Goal: Task Accomplishment & Management: Manage account settings

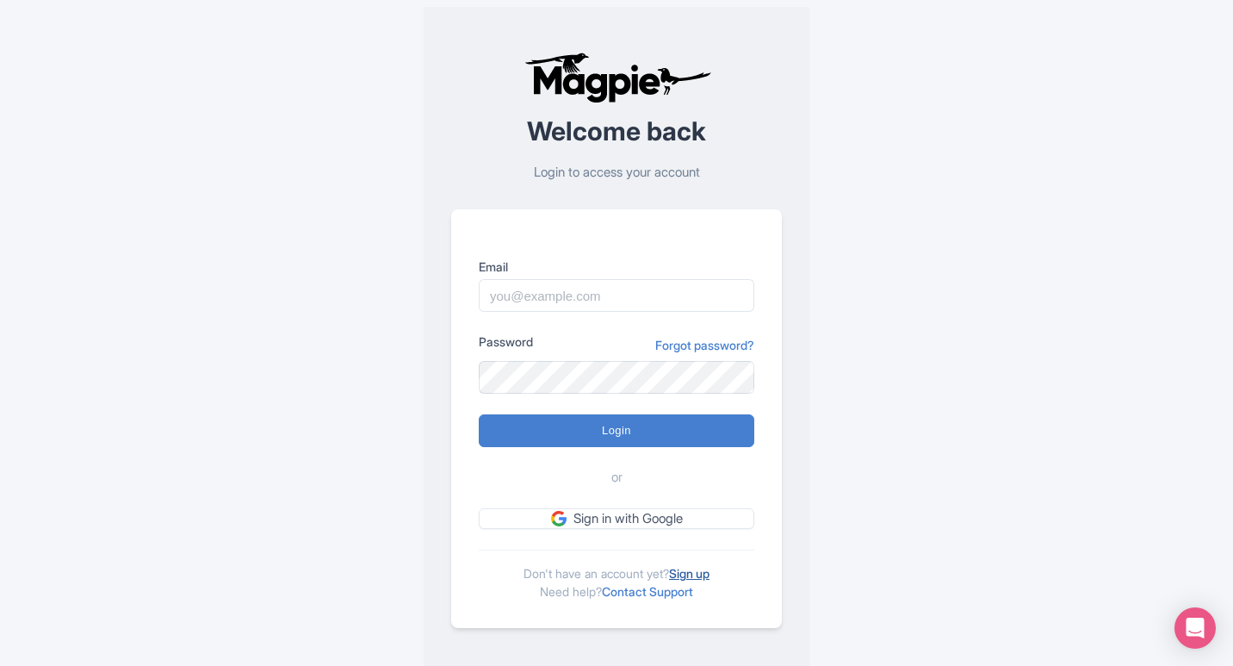
click at [694, 569] on link "Sign up" at bounding box center [689, 573] width 40 height 15
click at [614, 290] on input "Email" at bounding box center [617, 295] width 276 height 33
click at [696, 576] on link "Sign up" at bounding box center [689, 573] width 40 height 15
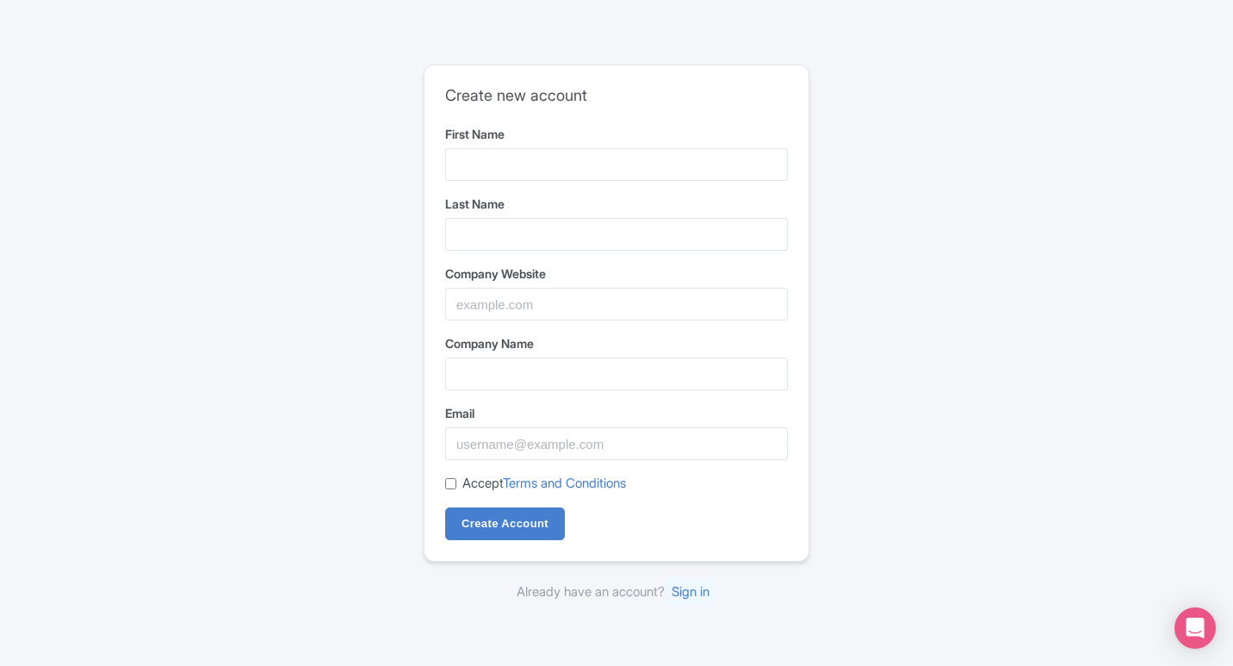
type input "Ambani"
drag, startPoint x: 516, startPoint y: 225, endPoint x: 524, endPoint y: 237, distance: 14.8
click at [516, 228] on input "Last Name" at bounding box center [616, 234] width 343 height 33
type input "Book"
click at [486, 313] on input "Company Website" at bounding box center [616, 304] width 343 height 33
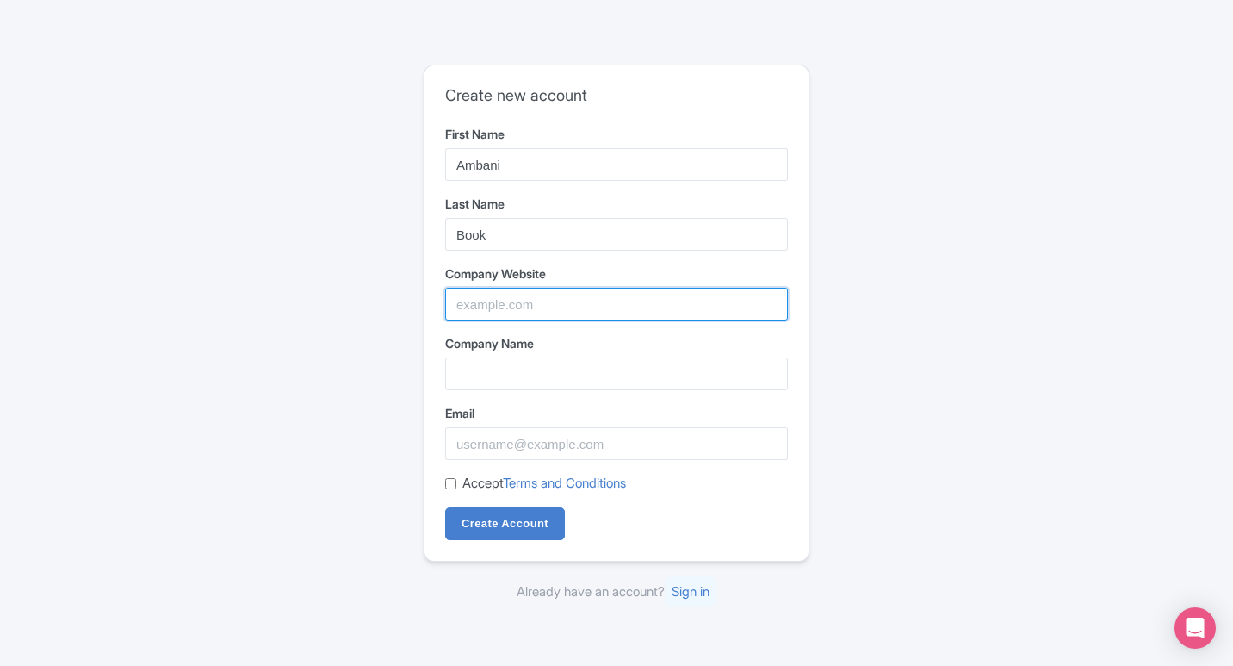
click at [524, 310] on input "Company Website" at bounding box center [616, 304] width 343 height 33
paste input "[URL][DOMAIN_NAME]"
type input "[URL][DOMAIN_NAME]"
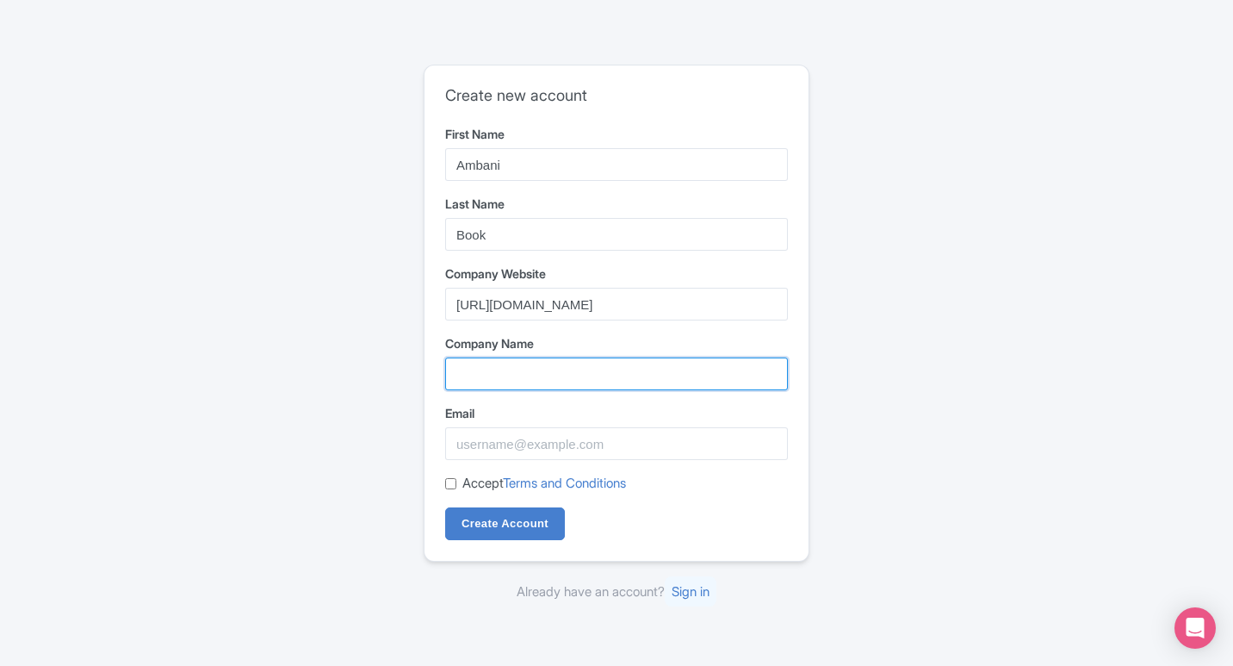
click at [515, 378] on input "Company Name" at bounding box center [616, 373] width 343 height 33
type input "ambanibook"
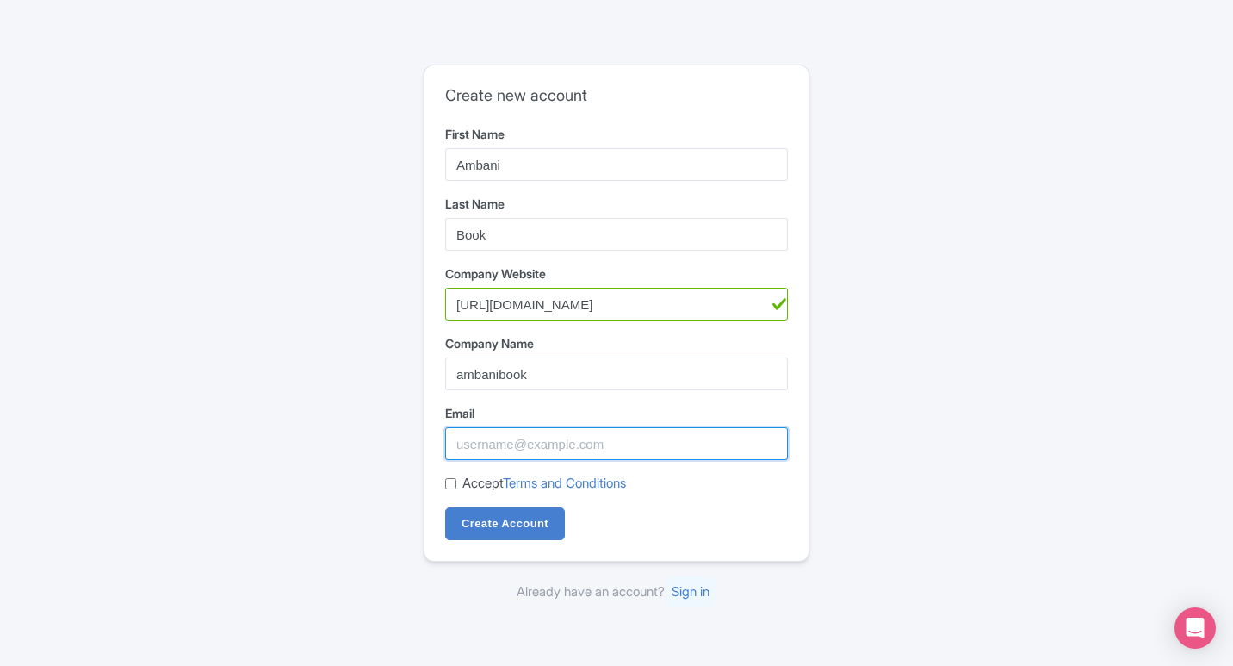
click at [505, 450] on input "Email" at bounding box center [616, 443] width 343 height 33
type input "[EMAIL_ADDRESS][DOMAIN_NAME]"
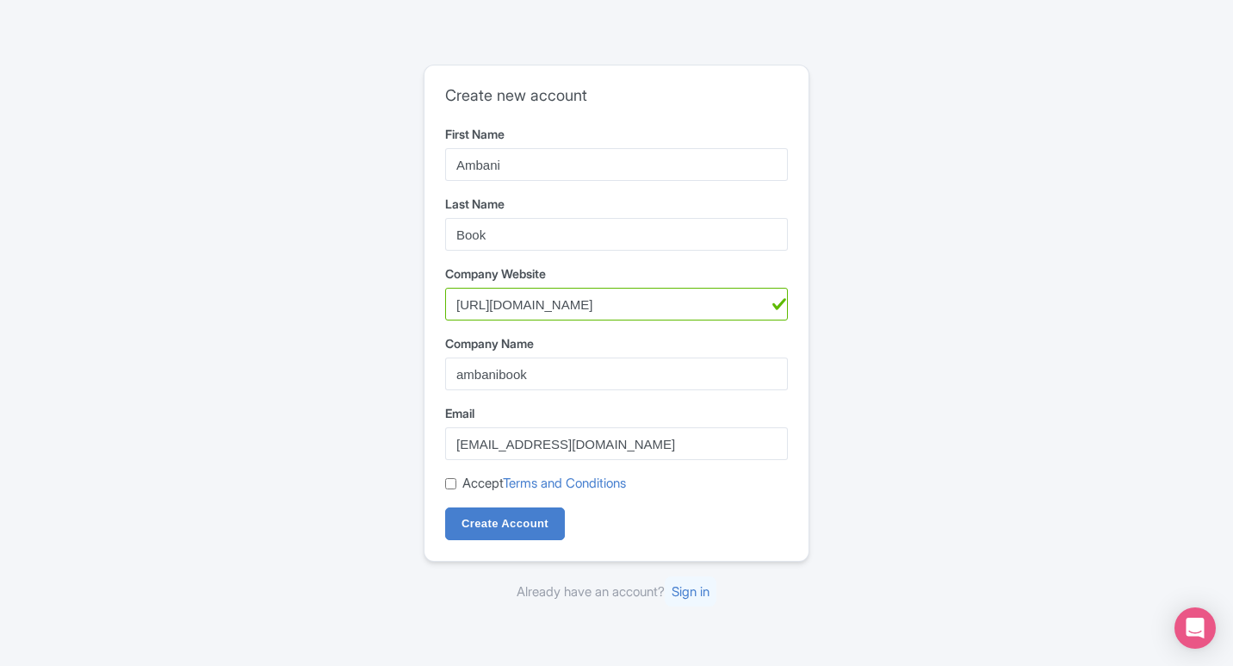
click at [446, 476] on div "Accept Terms and Conditions" at bounding box center [616, 484] width 343 height 20
click at [451, 486] on input "Accept Terms and Conditions" at bounding box center [450, 483] width 11 height 11
checkbox input "true"
click at [496, 516] on input "Create Account" at bounding box center [505, 523] width 120 height 33
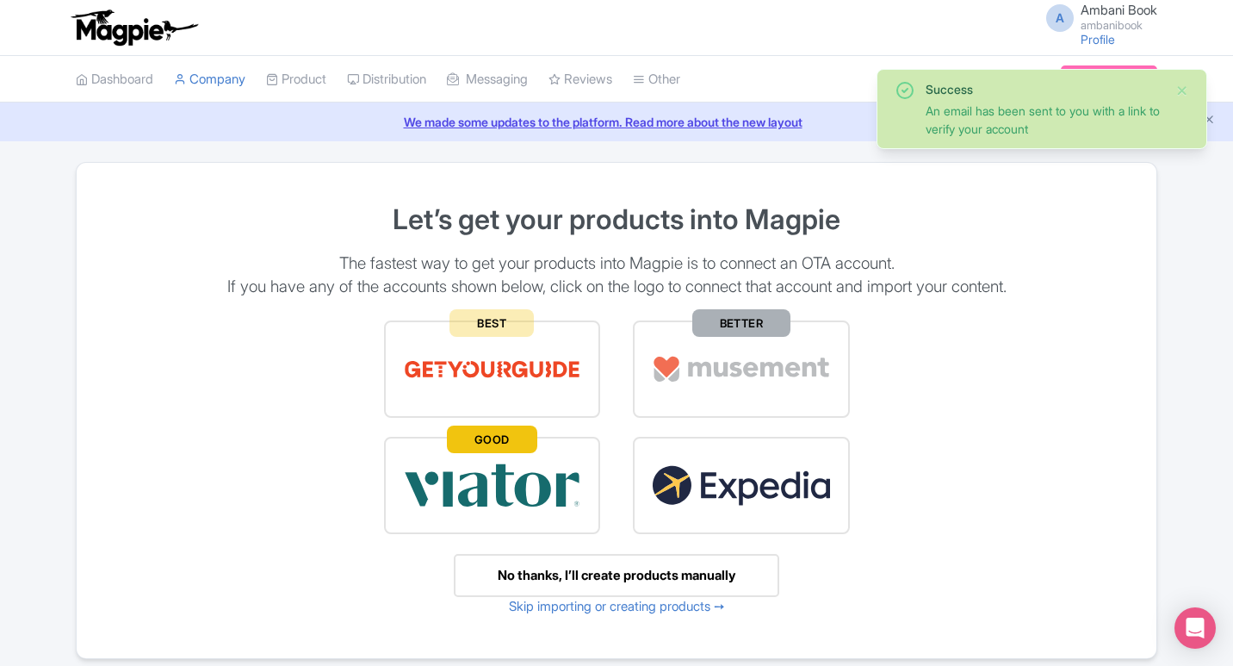
click at [1200, 214] on div "Success An email has been sent to you with a link to verify your account Let’s …" at bounding box center [616, 417] width 1233 height 511
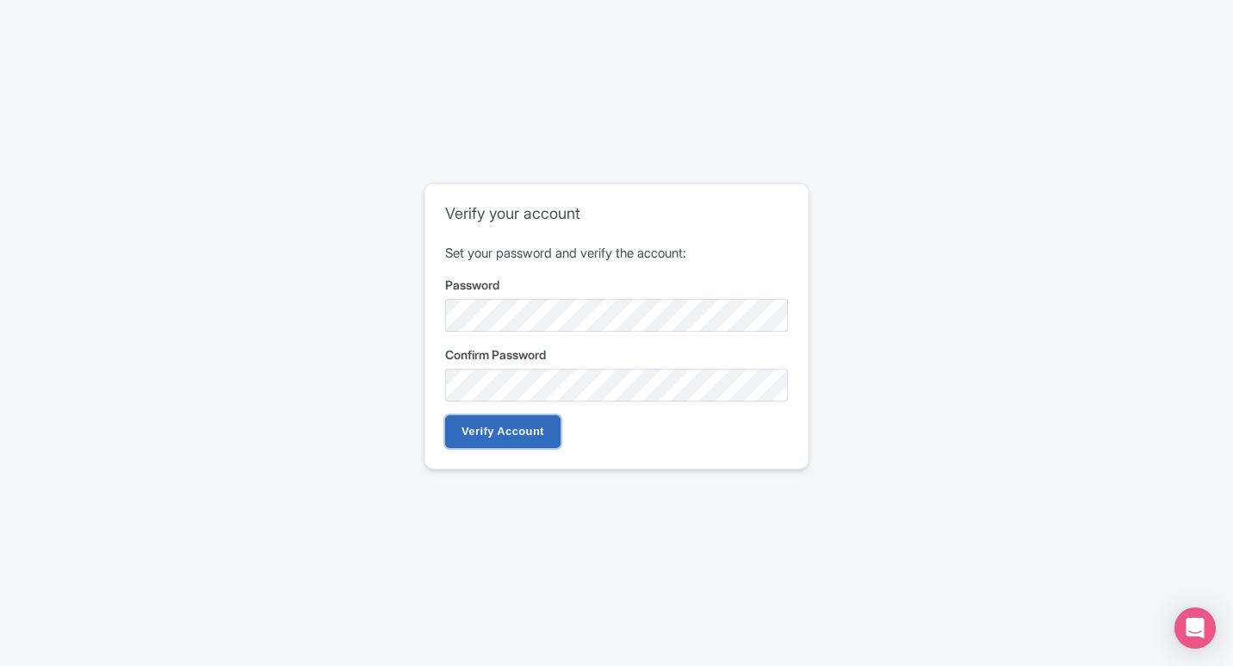
click at [523, 443] on input "Verify Account" at bounding box center [502, 431] width 115 height 33
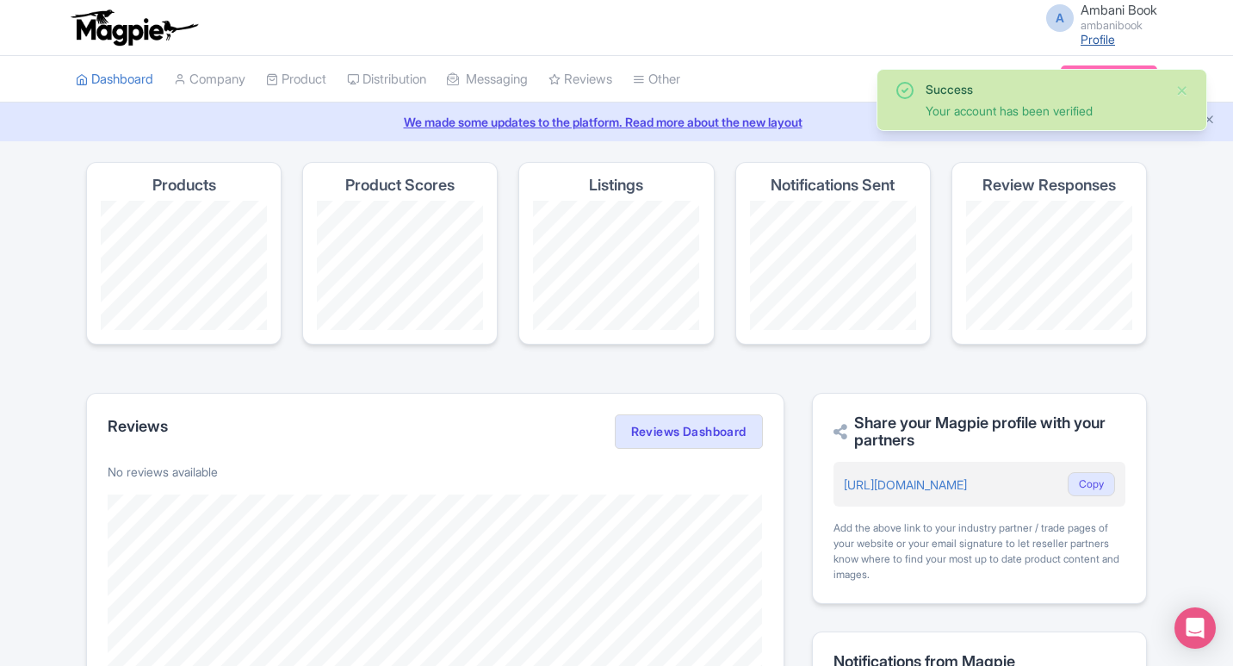
click at [1095, 40] on link "Profile" at bounding box center [1098, 39] width 34 height 15
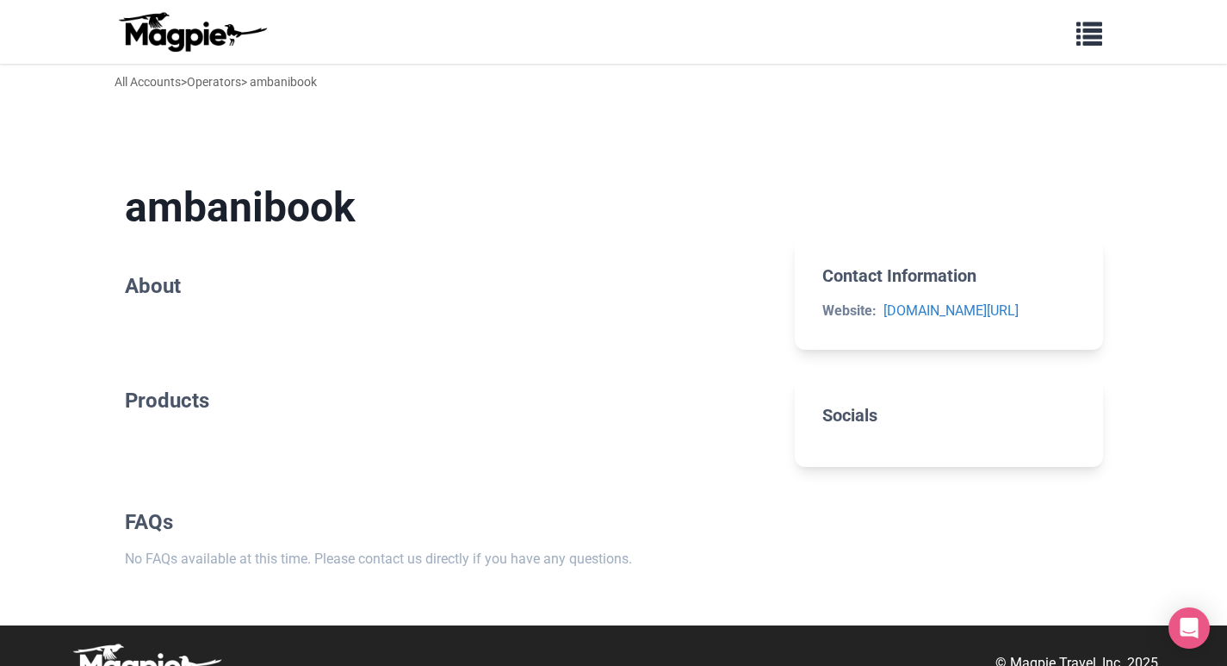
click at [189, 292] on h2 "About" at bounding box center [446, 286] width 643 height 25
click at [211, 350] on div "ambanibook About Products FAQs No FAQs available at this time. Please contact u…" at bounding box center [446, 376] width 643 height 443
drag, startPoint x: 211, startPoint y: 350, endPoint x: 246, endPoint y: 350, distance: 35.3
click at [211, 350] on div "ambanibook About Products FAQs No FAQs available at this time. Please contact u…" at bounding box center [446, 376] width 643 height 443
click at [1095, 30] on span "button" at bounding box center [1089, 30] width 26 height 26
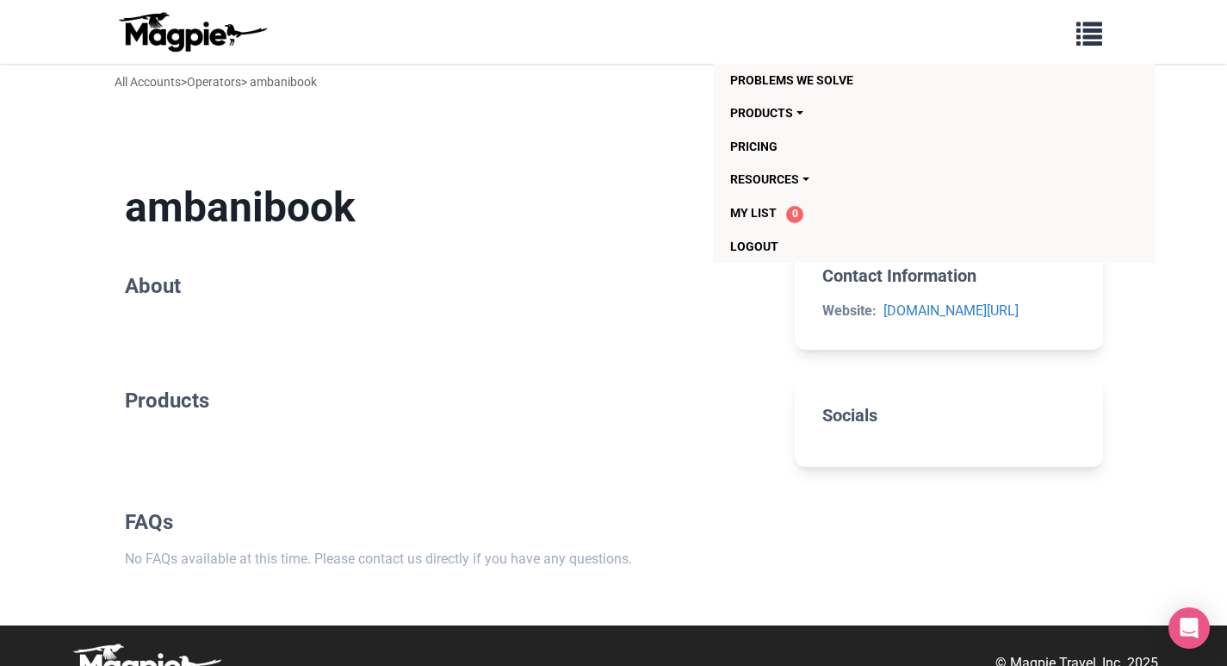
click at [670, 171] on section "ambanibook About" at bounding box center [446, 243] width 643 height 177
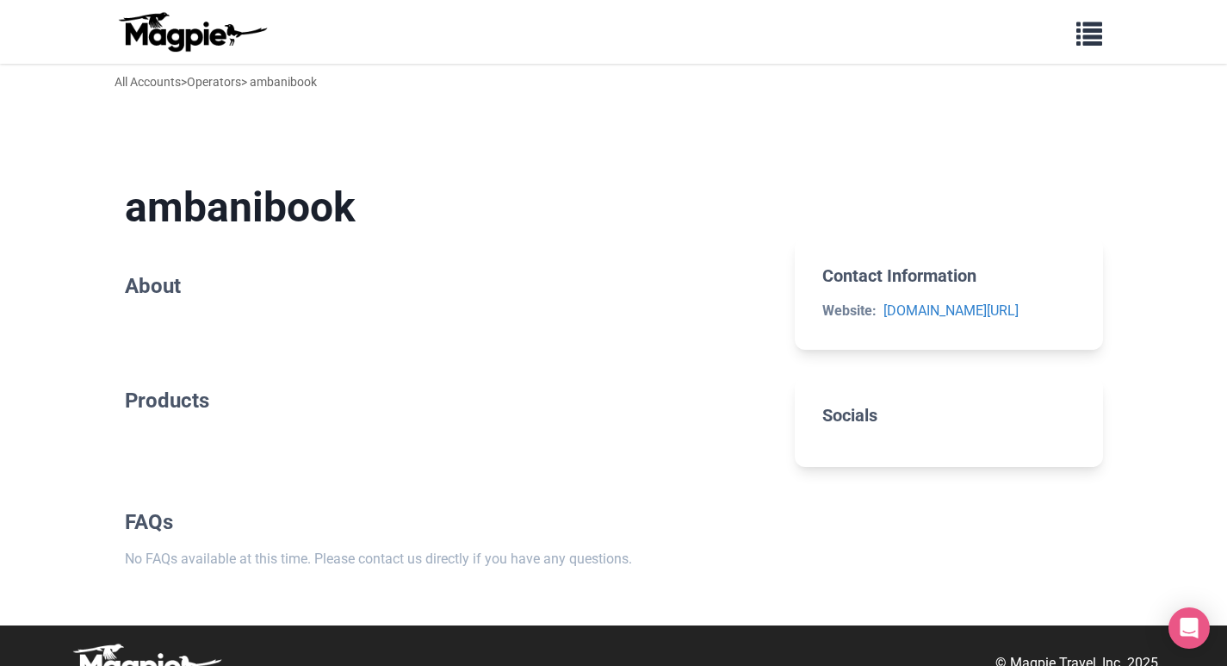
click at [162, 37] on img at bounding box center [192, 31] width 155 height 41
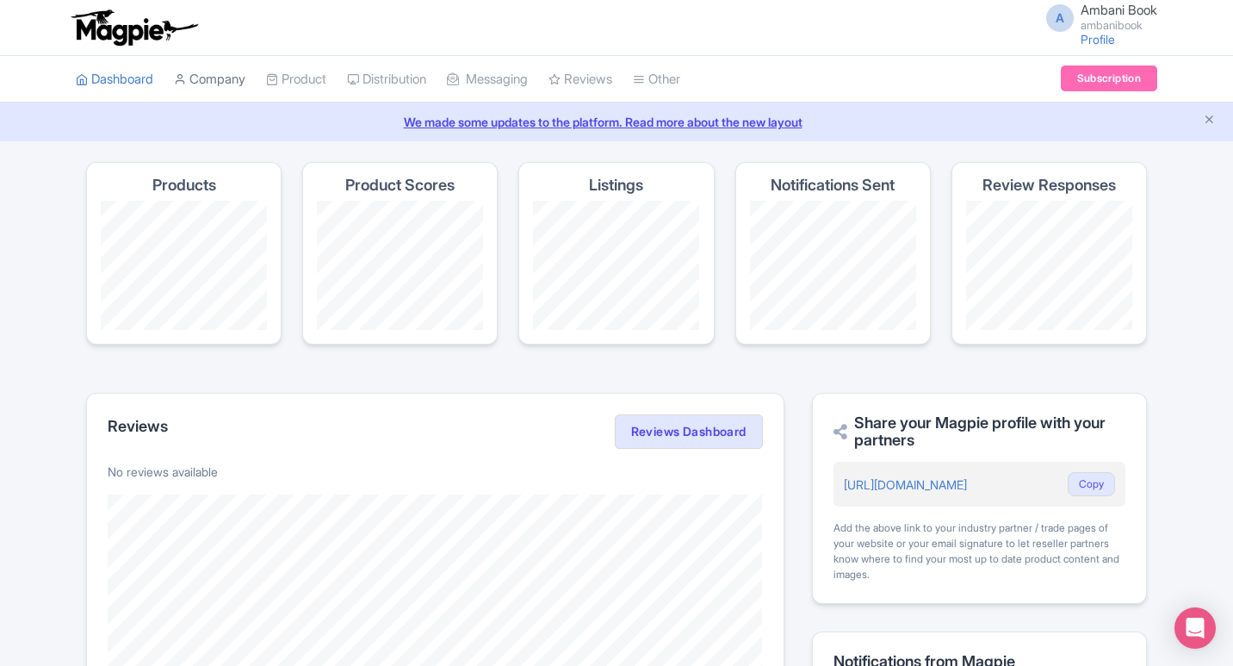
click at [203, 78] on link "Company" at bounding box center [209, 79] width 71 height 47
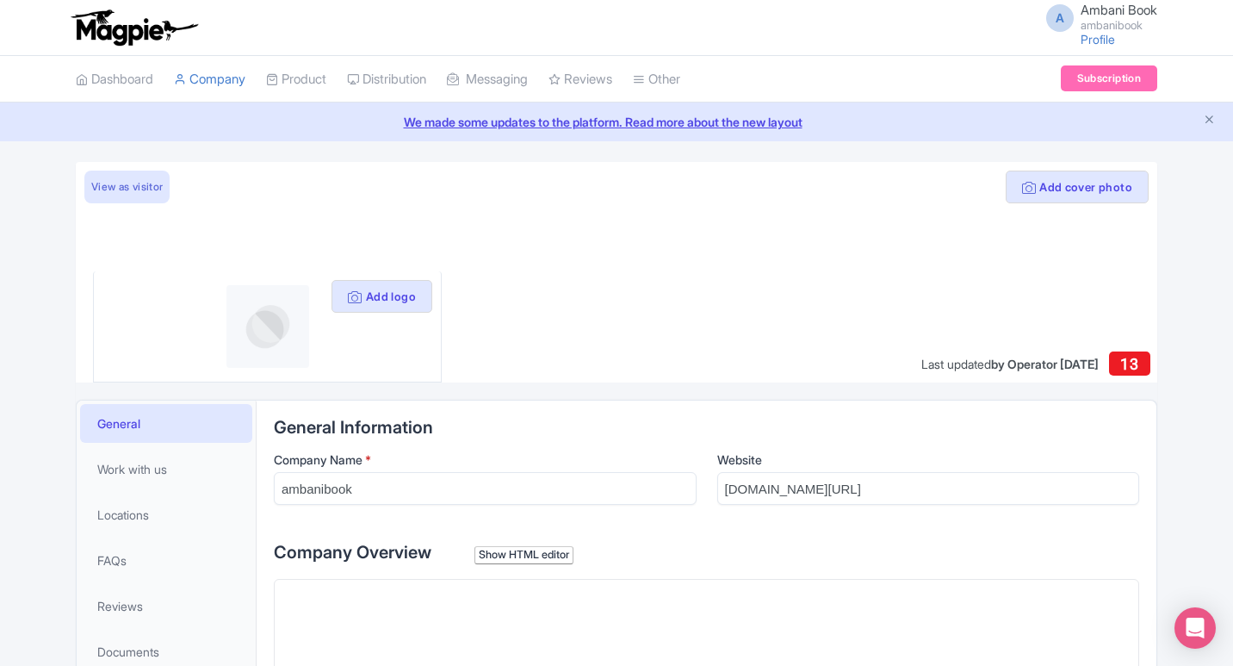
click at [381, 307] on button "Add logo" at bounding box center [382, 296] width 101 height 33
click at [380, 300] on button "Add logo" at bounding box center [382, 296] width 101 height 33
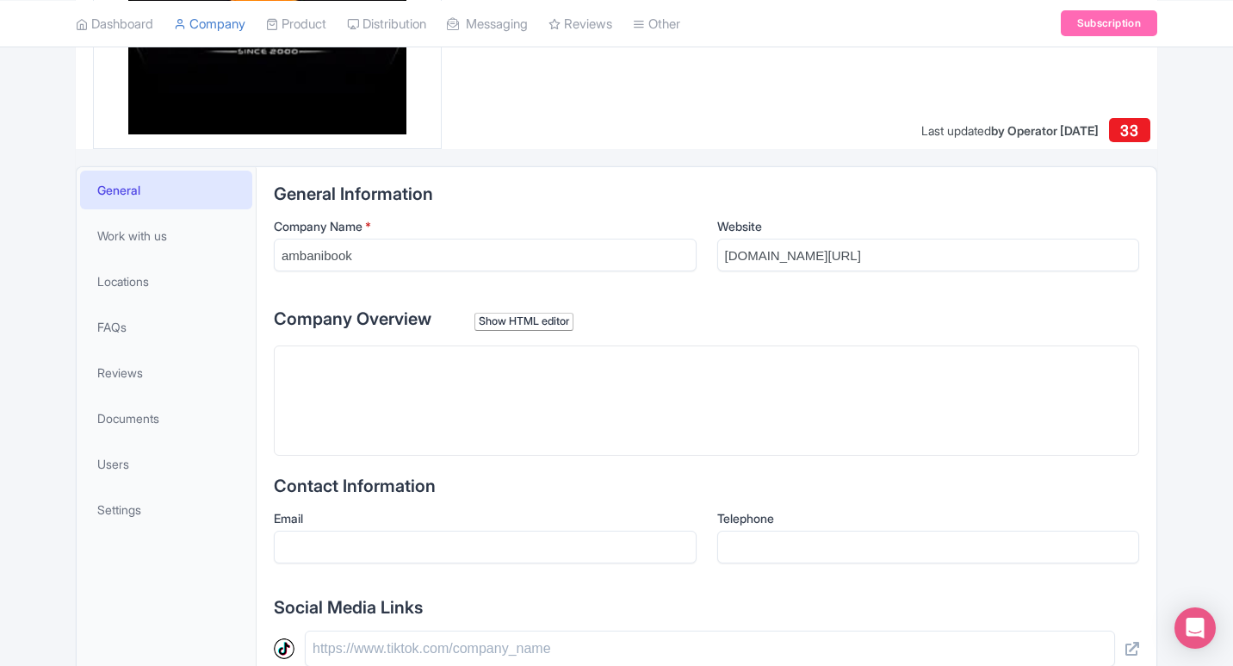
scroll to position [300, 0]
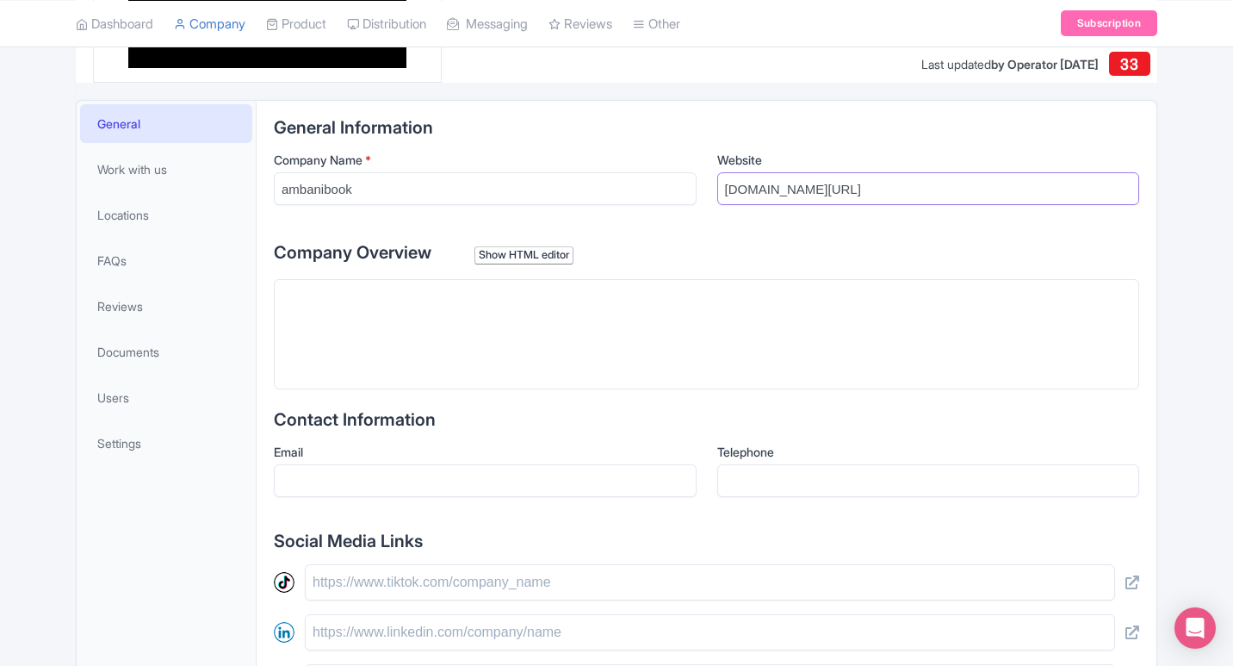
click at [846, 202] on input "instagram.com/ambanibook001" at bounding box center [928, 188] width 423 height 33
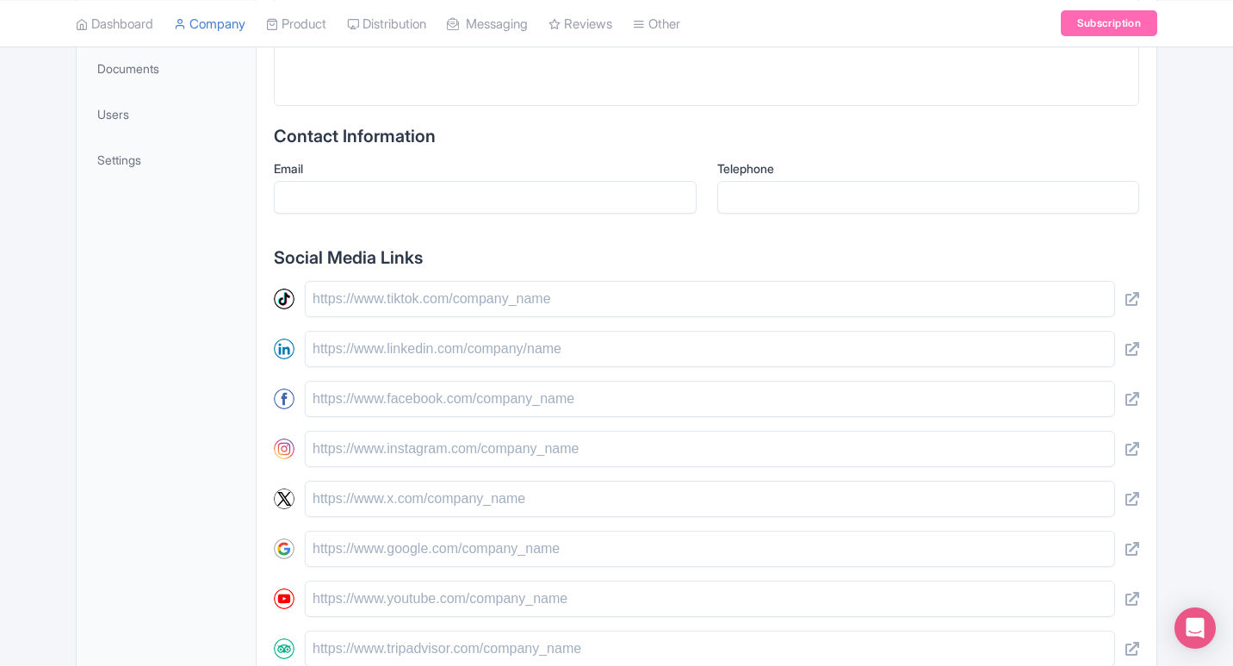
scroll to position [620, 0]
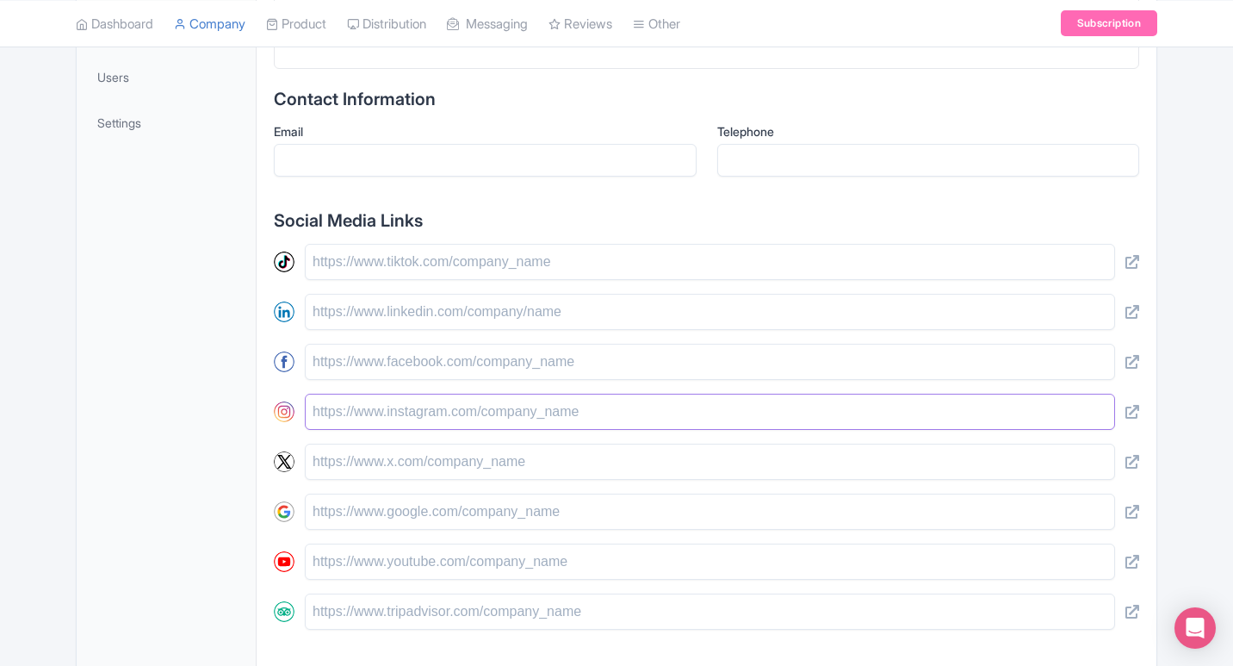
click at [522, 413] on input "text" at bounding box center [710, 412] width 810 height 36
paste input "[URL][DOMAIN_NAME]"
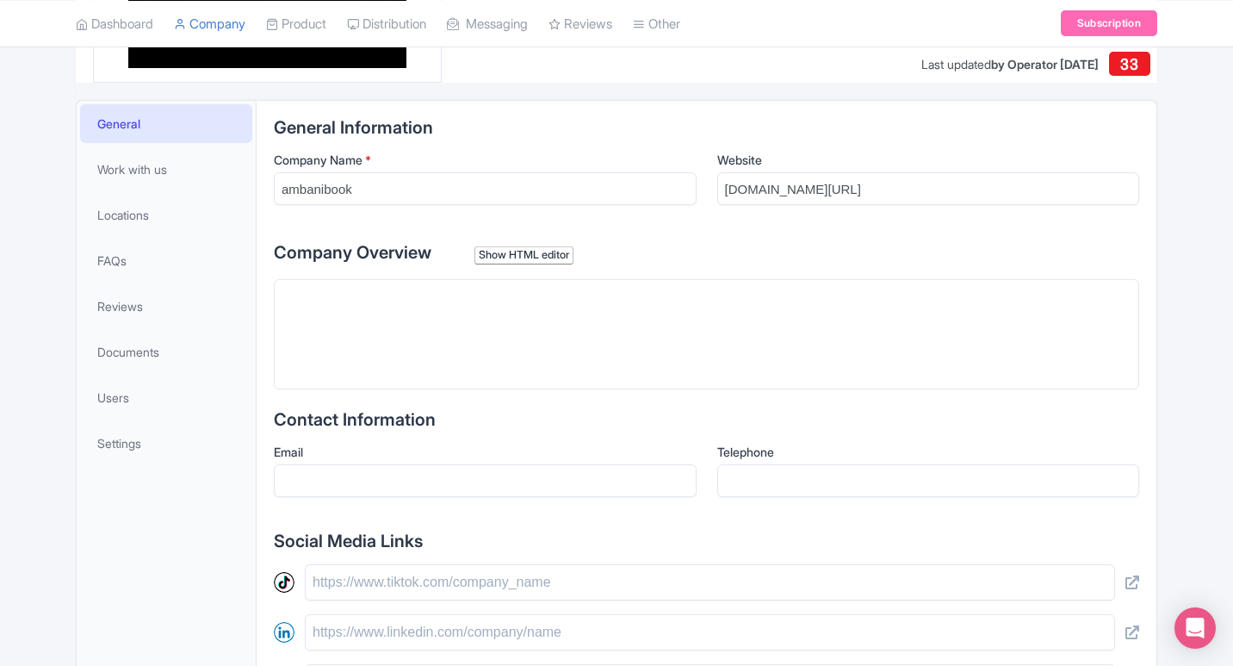
scroll to position [277, 0]
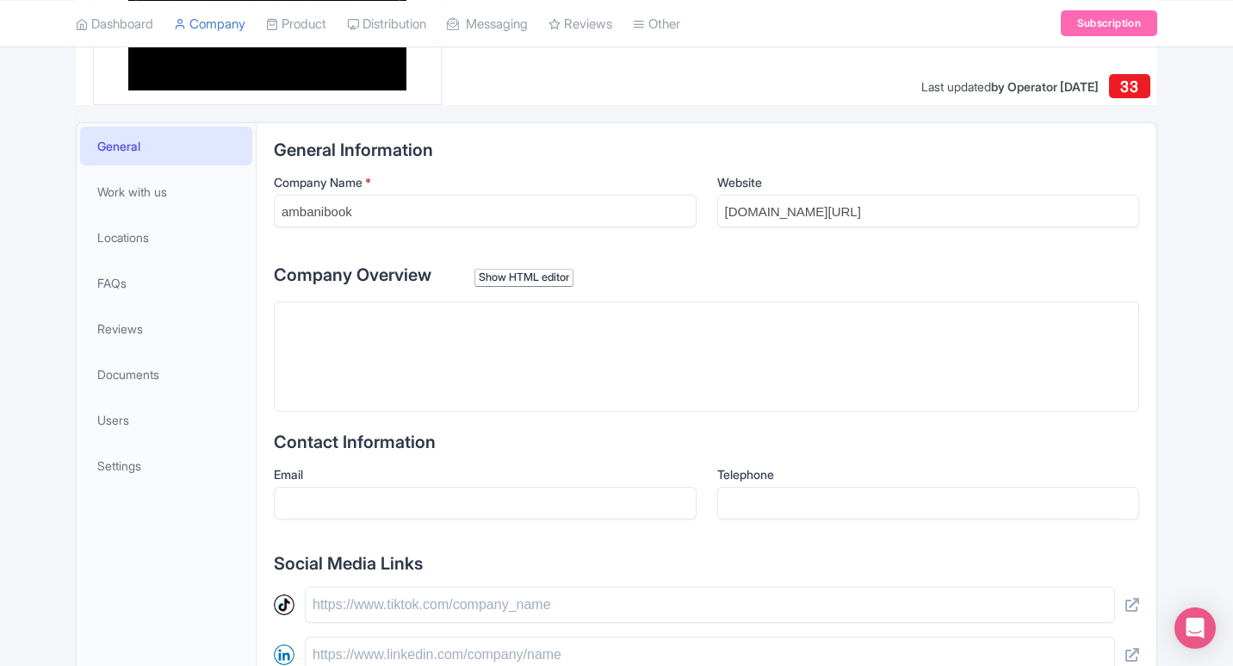
type input "[URL][DOMAIN_NAME]"
click at [792, 213] on input "instagram.com/ambanibook001" at bounding box center [928, 211] width 423 height 33
click at [499, 377] on trix-editor at bounding box center [706, 356] width 865 height 110
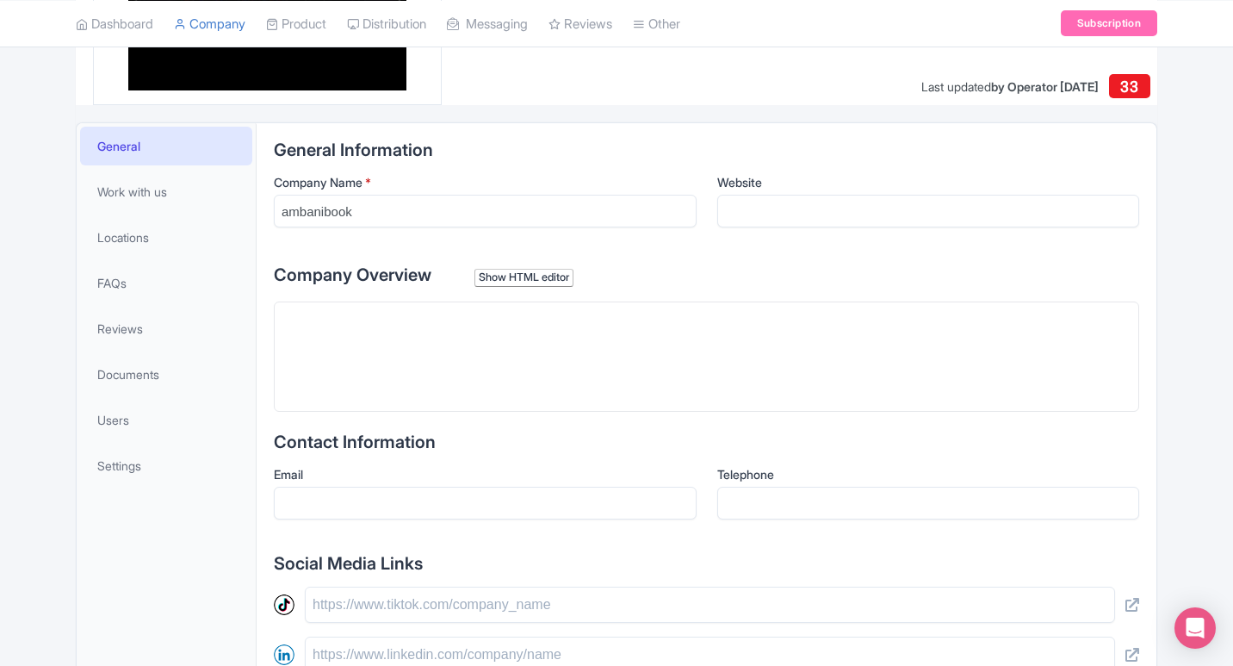
paste trix-editor "<div><br>Ambani Book is recognized as one of the best sports services of 2025, …"
type trix-editor "<div><br>Ambani Book is recognized as one of the best sports services of 2025, …"
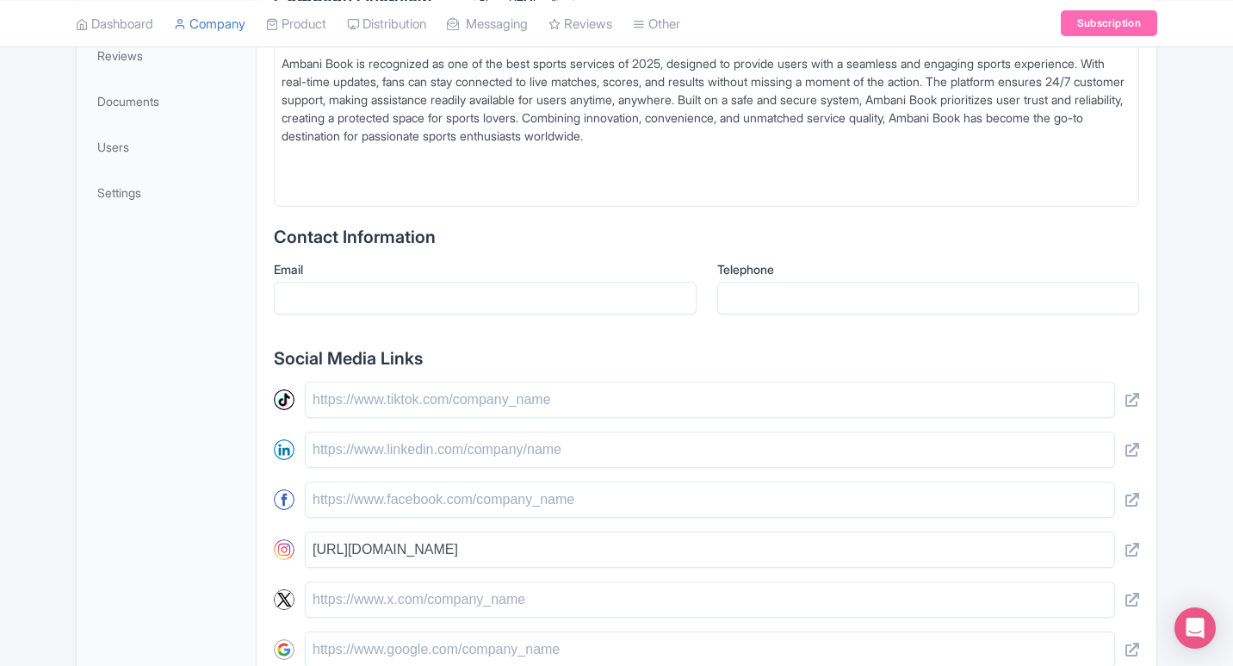
scroll to position [553, 0]
click at [329, 299] on input "Email" at bounding box center [485, 295] width 423 height 33
click at [349, 301] on input "Email" at bounding box center [485, 295] width 423 height 33
paste input "[EMAIL_ADDRESS][DOMAIN_NAME]"
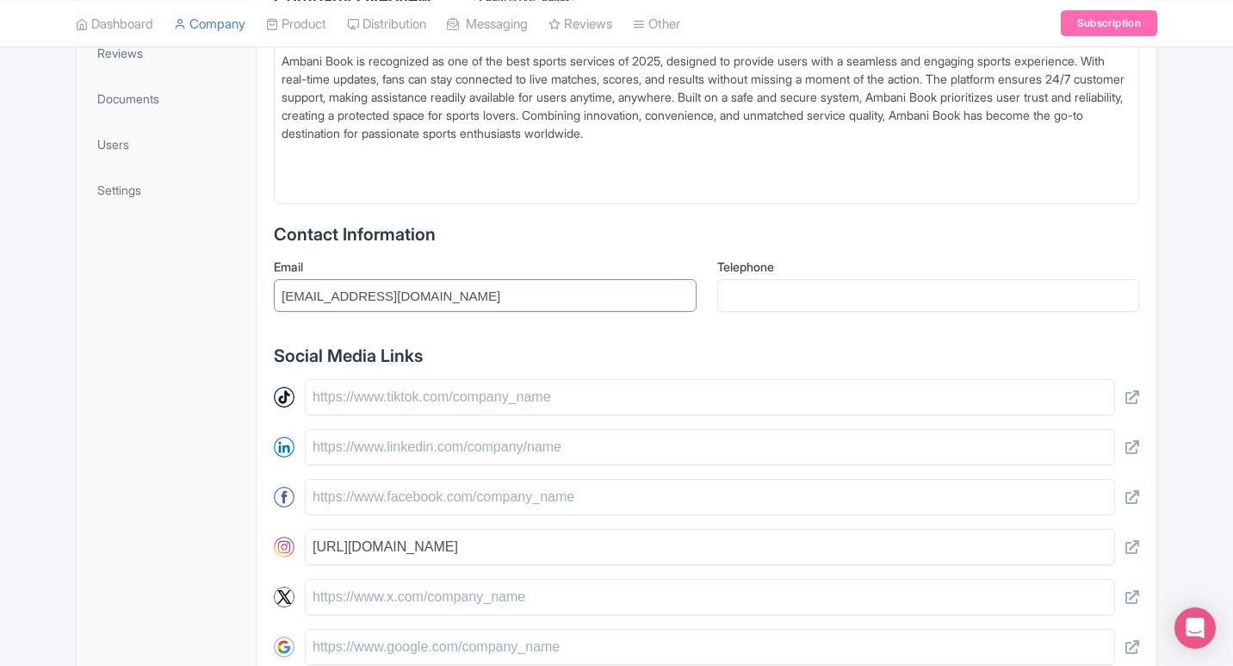
type input "[EMAIL_ADDRESS][DOMAIN_NAME]"
click at [809, 293] on input "Telephone" at bounding box center [928, 295] width 423 height 33
paste input "8431163674"
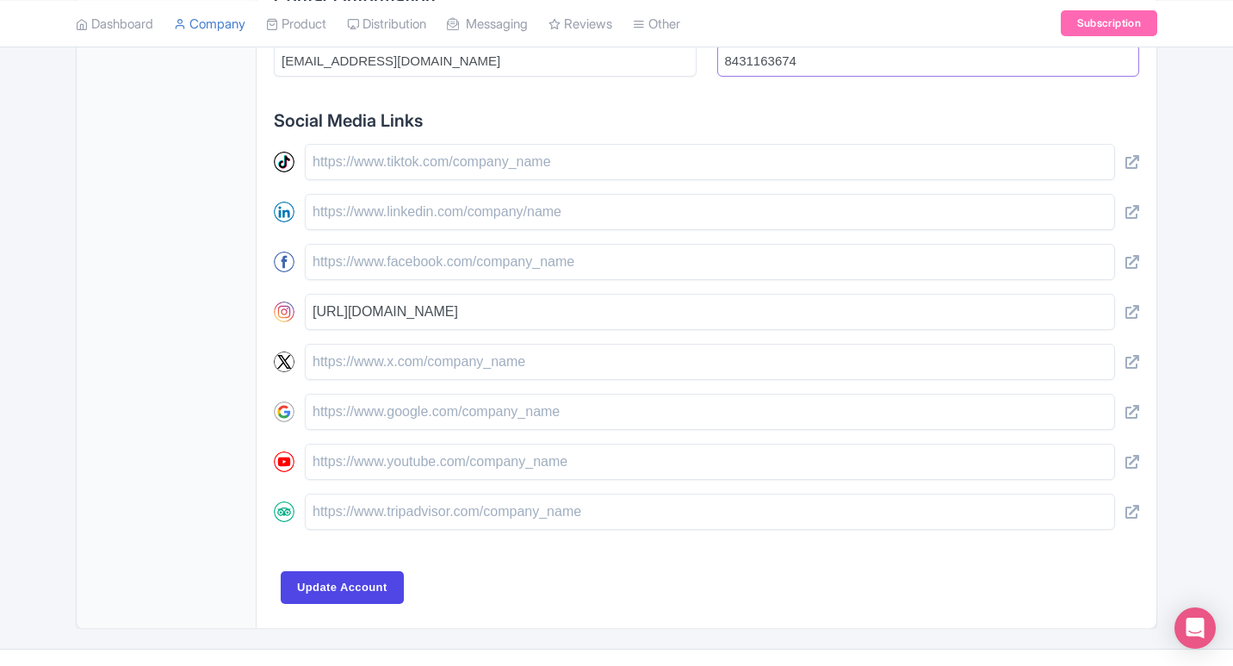
scroll to position [824, 0]
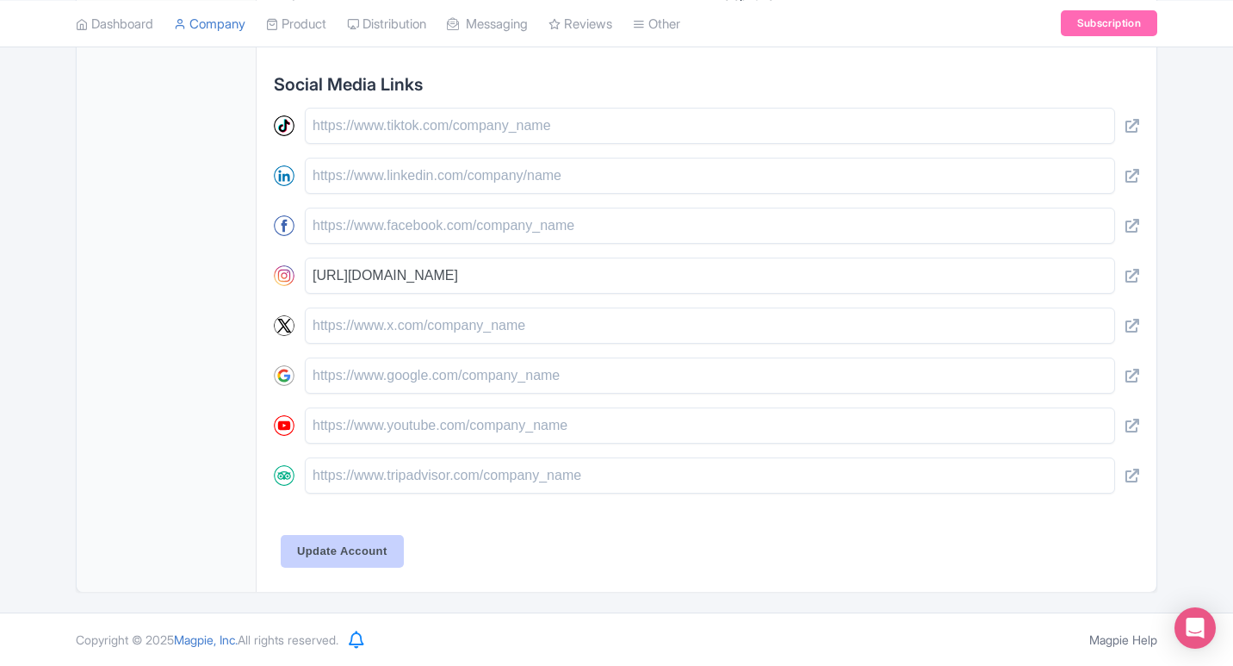
type input "8431163674"
click at [384, 549] on input "Update Account" at bounding box center [342, 551] width 123 height 33
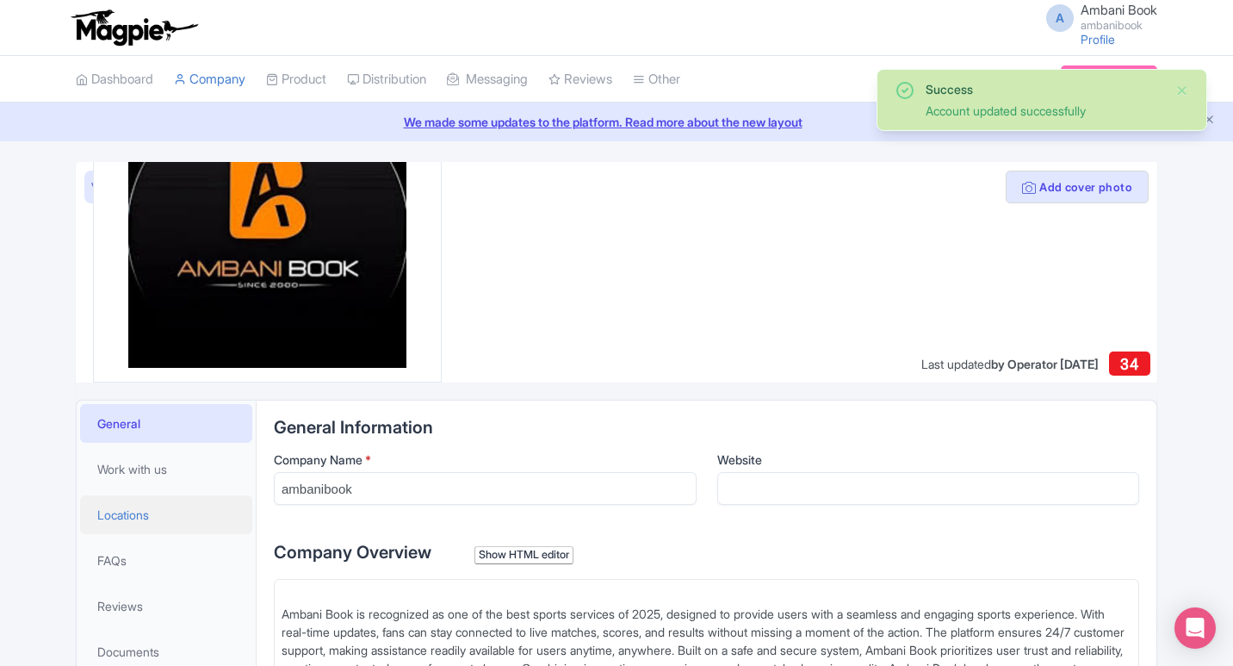
click at [160, 516] on link "Locations" at bounding box center [166, 514] width 172 height 39
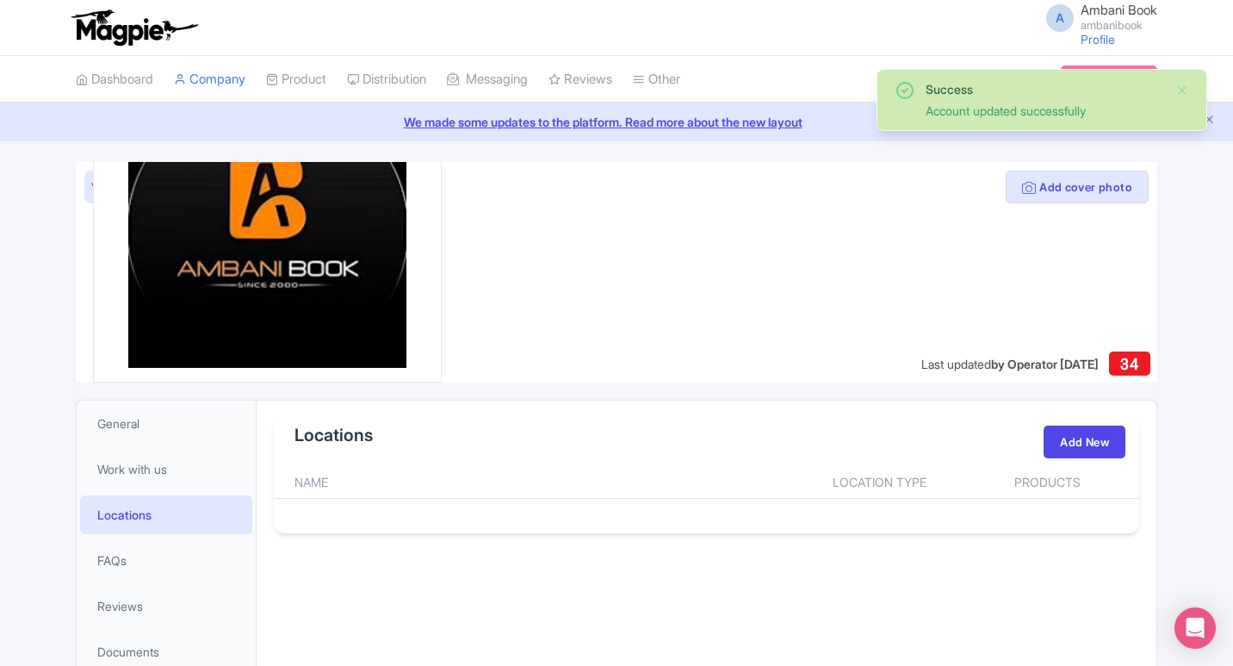
click at [894, 484] on th "Location Type" at bounding box center [879, 482] width 173 height 33
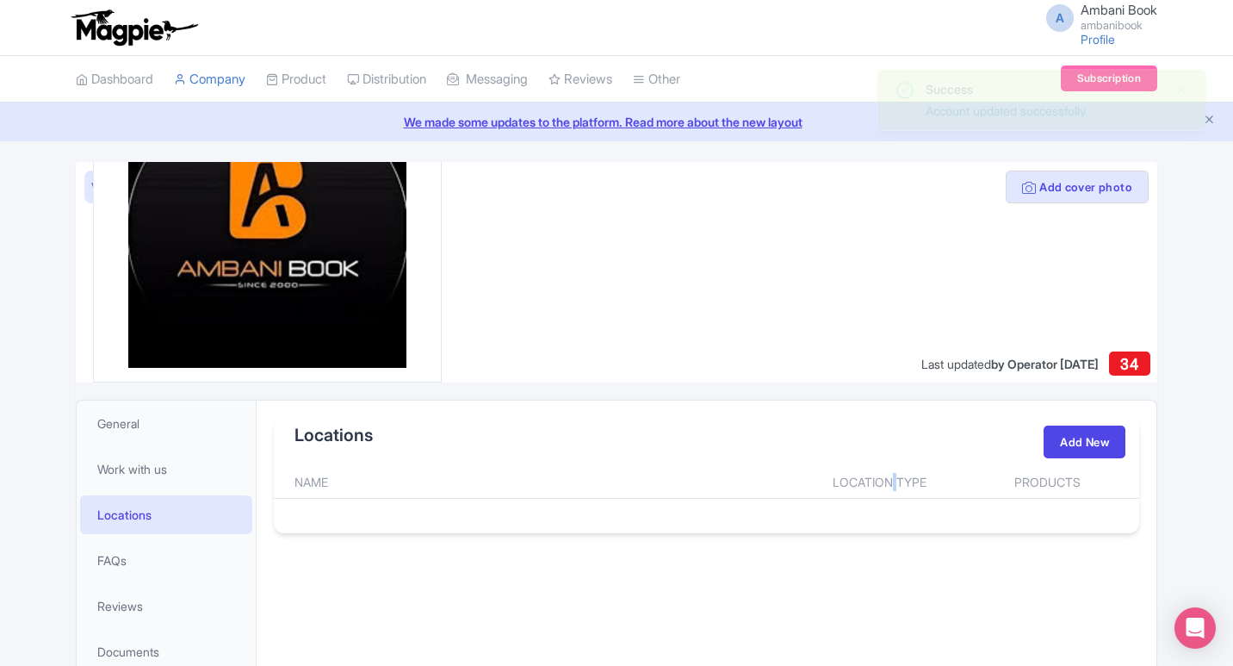
click at [894, 484] on th "Location Type" at bounding box center [879, 482] width 173 height 33
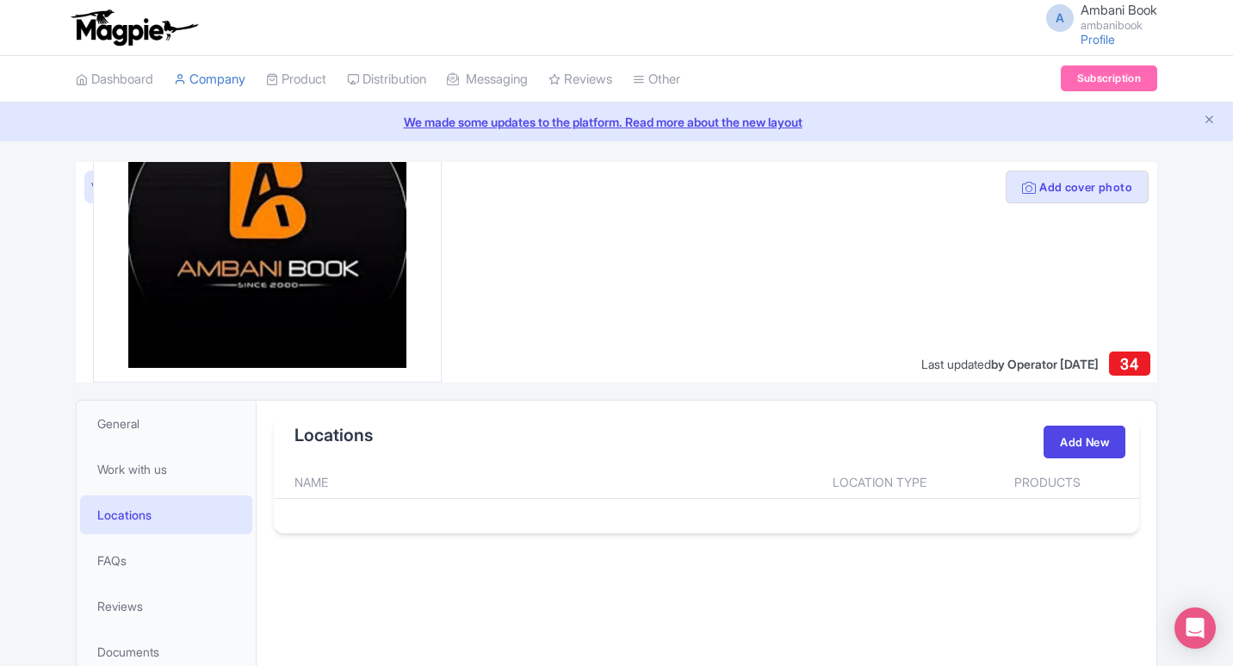
click at [871, 493] on th "Location Type" at bounding box center [879, 482] width 173 height 33
click at [882, 489] on th "Location Type" at bounding box center [879, 482] width 173 height 33
click at [539, 498] on th "Name" at bounding box center [533, 482] width 519 height 33
click at [534, 495] on th "Name" at bounding box center [533, 482] width 519 height 33
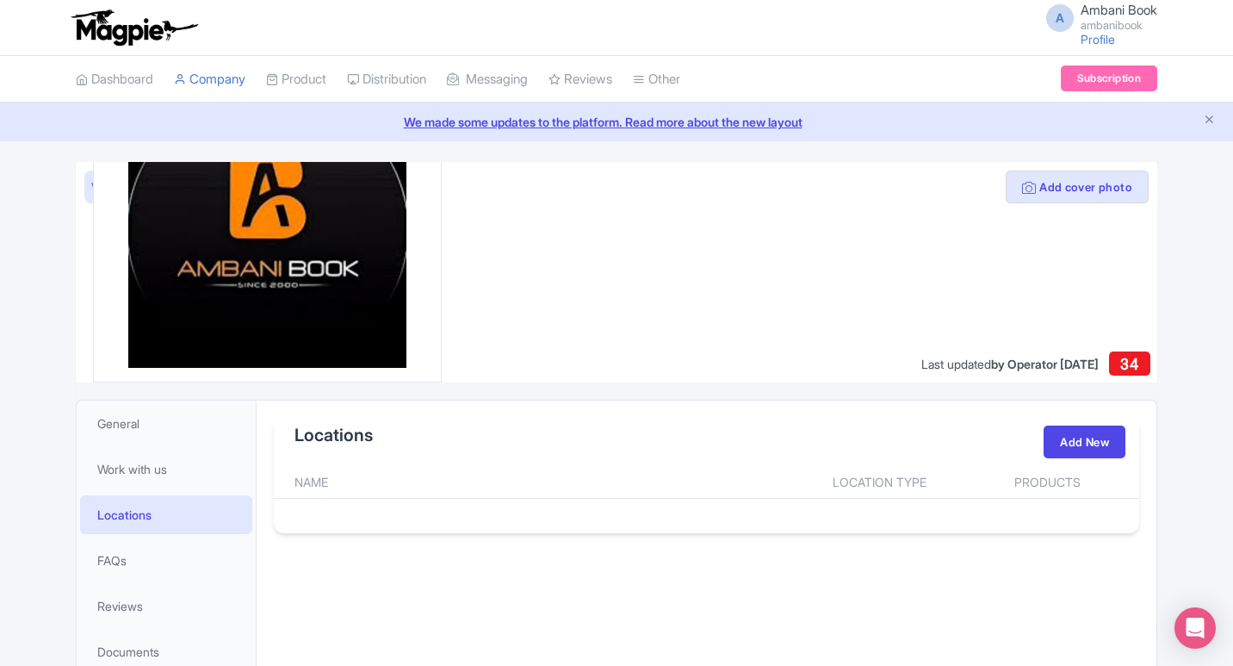
click at [530, 481] on th "Name" at bounding box center [533, 482] width 519 height 33
click at [1093, 42] on link "Profile" at bounding box center [1098, 39] width 34 height 15
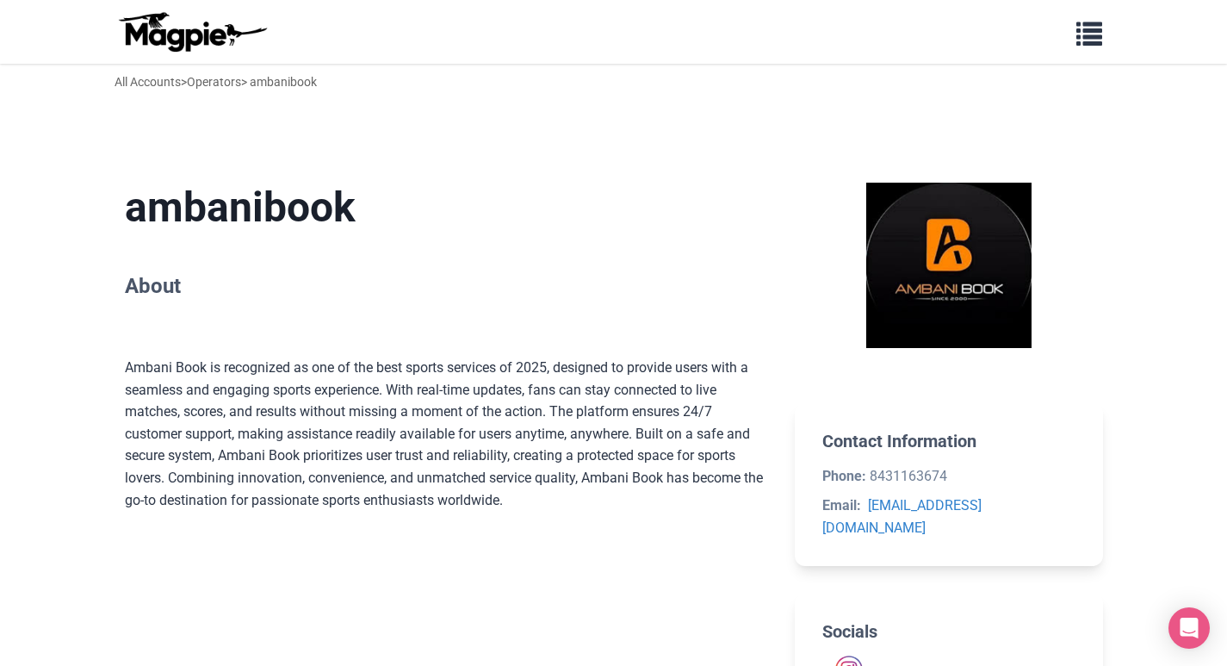
scroll to position [369, 0]
